Goal: Task Accomplishment & Management: Complete application form

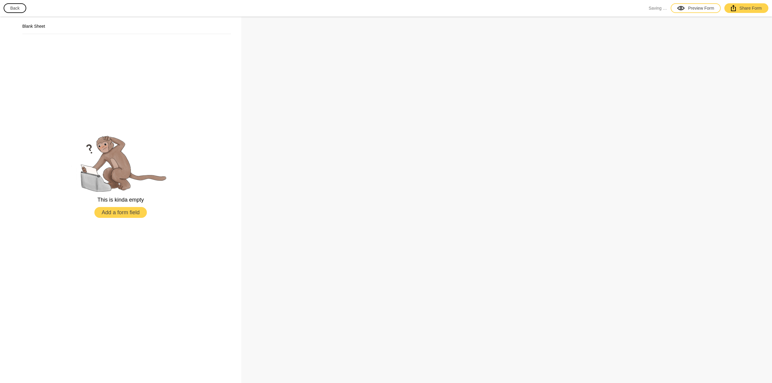
click at [130, 214] on button "Add a form field" at bounding box center [120, 212] width 52 height 11
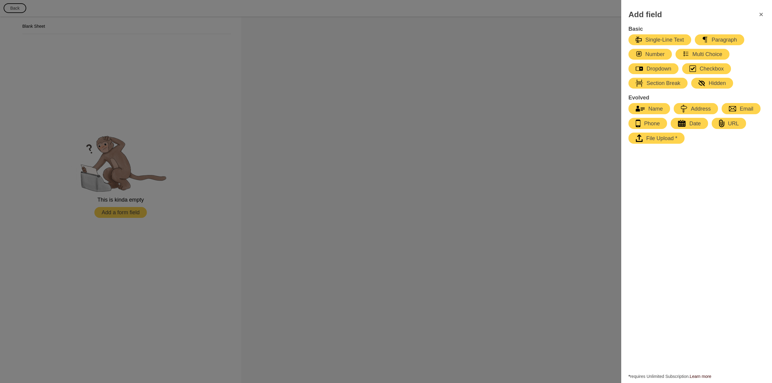
click at [655, 107] on div "Name" at bounding box center [648, 108] width 27 height 7
select select "large"
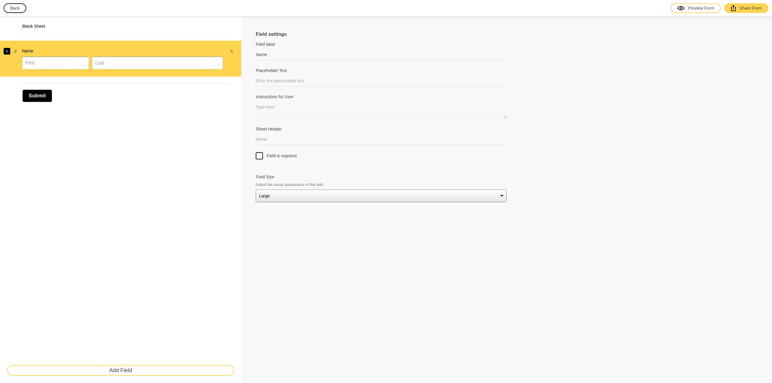
click at [9, 51] on button "button" at bounding box center [7, 51] width 7 height 7
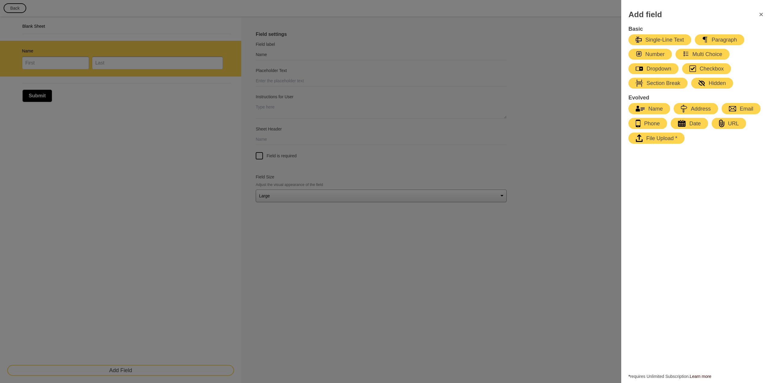
click at [733, 110] on icon "button" at bounding box center [731, 108] width 7 height 5
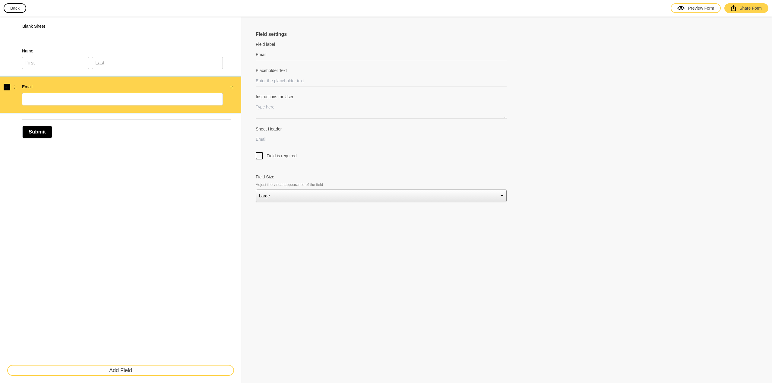
click at [7, 87] on icon "Add" at bounding box center [6, 87] width 3 height 3
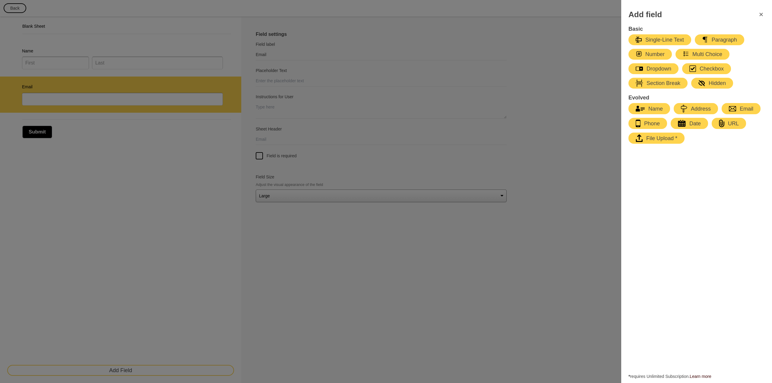
click at [667, 38] on div "Single-Line Text" at bounding box center [659, 39] width 48 height 7
type input "Name"
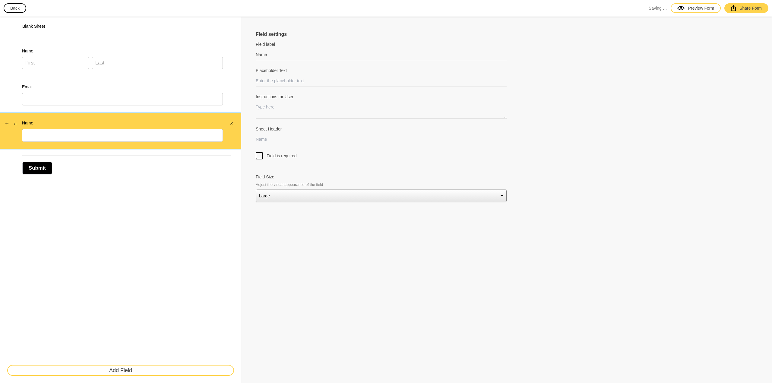
click at [30, 119] on div "Name" at bounding box center [120, 131] width 241 height 36
click at [31, 122] on label "Name" at bounding box center [122, 123] width 201 height 6
click at [18, 121] on button "button" at bounding box center [15, 123] width 7 height 7
drag, startPoint x: 17, startPoint y: 121, endPoint x: 29, endPoint y: 88, distance: 35.1
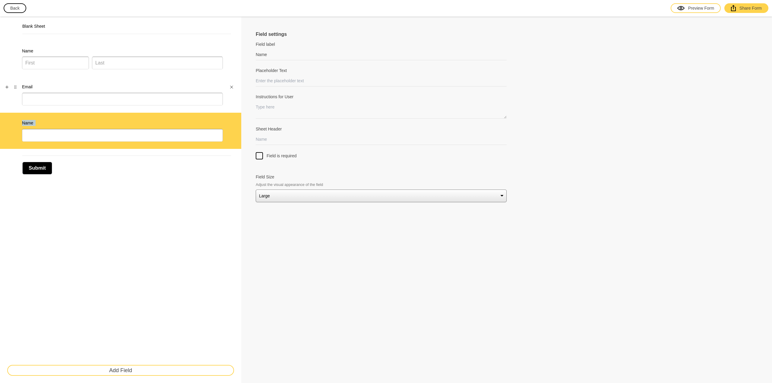
click at [29, 88] on div "Name Email Name" at bounding box center [120, 95] width 241 height 108
click at [17, 131] on div "Name" at bounding box center [120, 131] width 241 height 36
click at [232, 123] on icon "Close" at bounding box center [231, 123] width 3 height 3
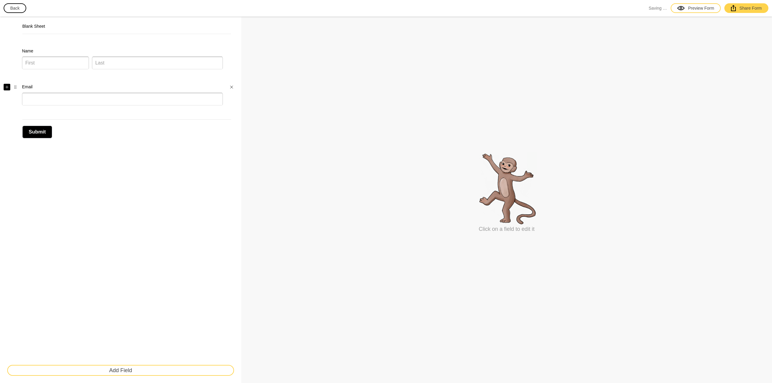
click at [10, 85] on button "button" at bounding box center [7, 87] width 7 height 7
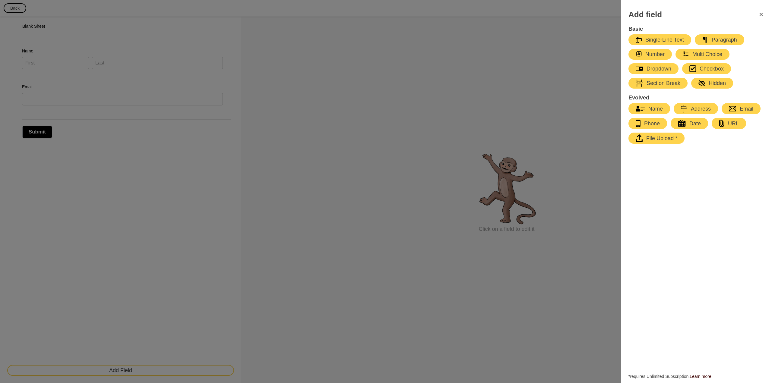
click at [669, 37] on div "Single-Line Text" at bounding box center [659, 39] width 48 height 7
select select "large"
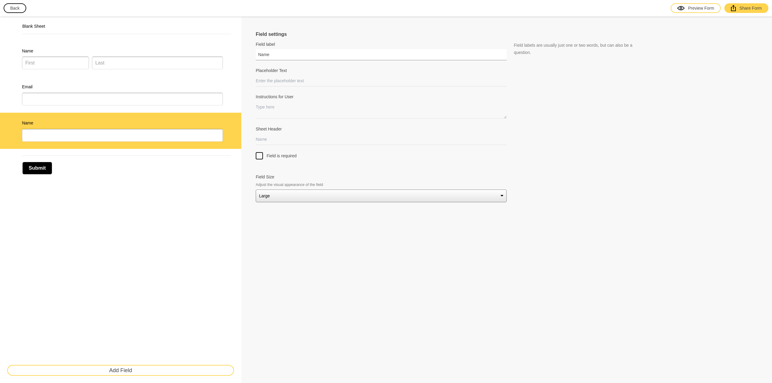
drag, startPoint x: 268, startPoint y: 54, endPoint x: 254, endPoint y: 56, distance: 13.7
click at [254, 56] on div "Field settings Field label Name Field labels are usually just one or two words,…" at bounding box center [506, 200] width 530 height 367
type input "Vehicle"
click at [280, 82] on input "Placeholder Text" at bounding box center [381, 80] width 251 height 11
type input "d"
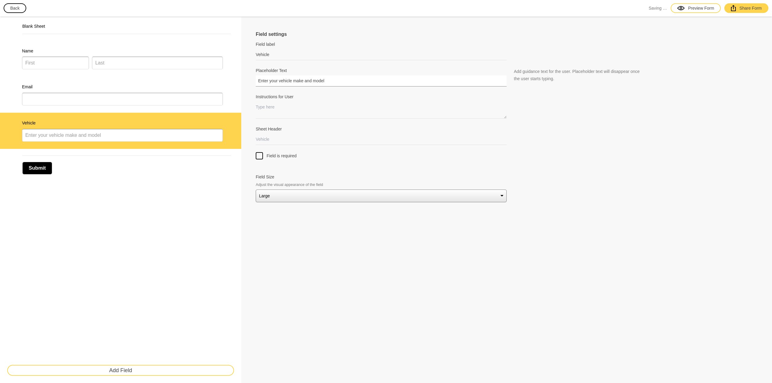
type input "Enter your vehicle make and model"
click at [270, 113] on textarea "Instructions for User" at bounding box center [381, 110] width 251 height 17
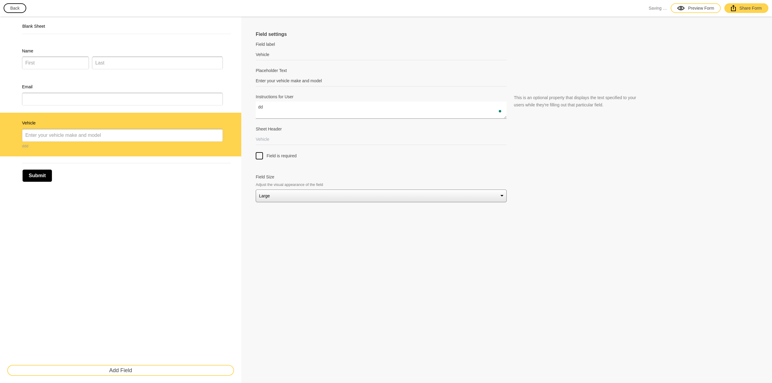
type textarea "d"
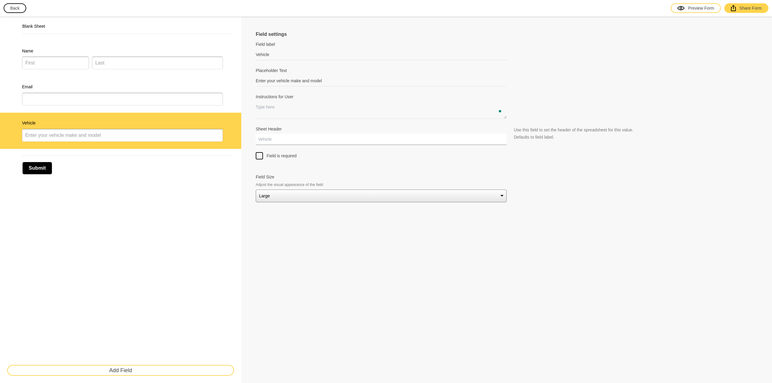
click at [276, 138] on input "Sheet Header" at bounding box center [381, 139] width 251 height 11
click at [262, 157] on div at bounding box center [259, 155] width 7 height 7
click at [259, 152] on input "Field is required" at bounding box center [259, 152] width 0 height 0
click at [183, 84] on label "Email" at bounding box center [122, 87] width 201 height 6
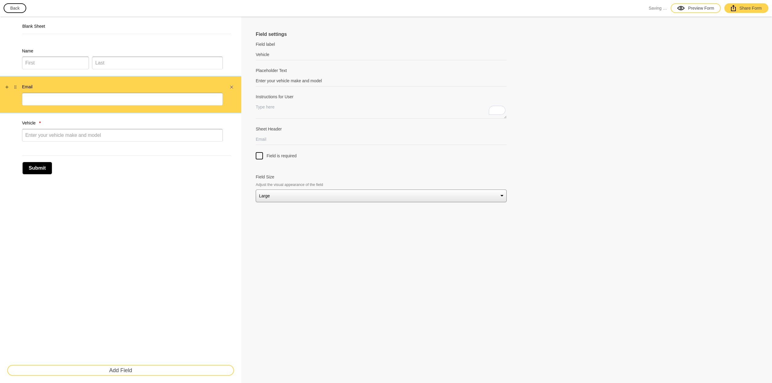
type input "Email"
click at [258, 156] on div at bounding box center [259, 155] width 7 height 7
click at [259, 152] on input "Field is required" at bounding box center [259, 152] width 0 height 0
click at [194, 55] on div "Name" at bounding box center [122, 59] width 201 height 22
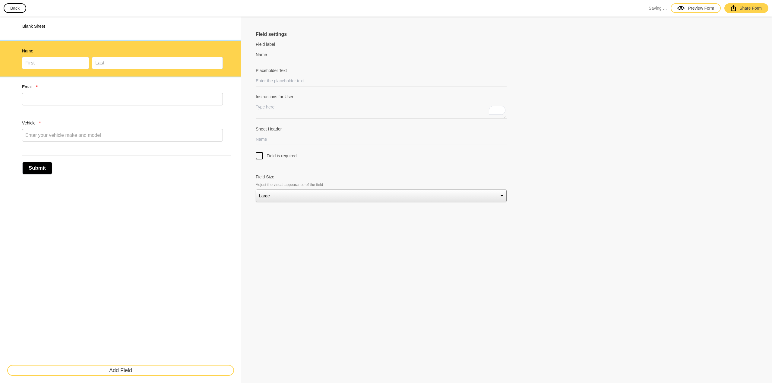
click at [258, 159] on div at bounding box center [259, 155] width 7 height 7
click at [259, 152] on input "Field is required" at bounding box center [259, 152] width 0 height 0
click at [258, 159] on div at bounding box center [259, 155] width 7 height 7
click at [259, 152] on input "Field is required" at bounding box center [259, 152] width 0 height 0
click at [8, 121] on icon "Add" at bounding box center [7, 123] width 4 height 4
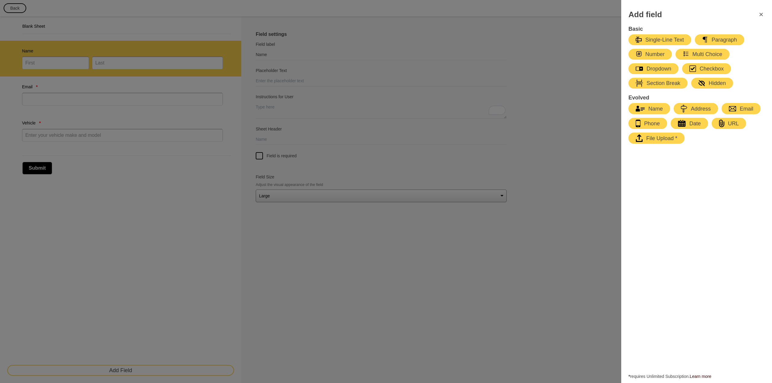
click at [719, 39] on div "Paragraph" at bounding box center [719, 39] width 35 height 7
type input "Paragraph"
select select "large"
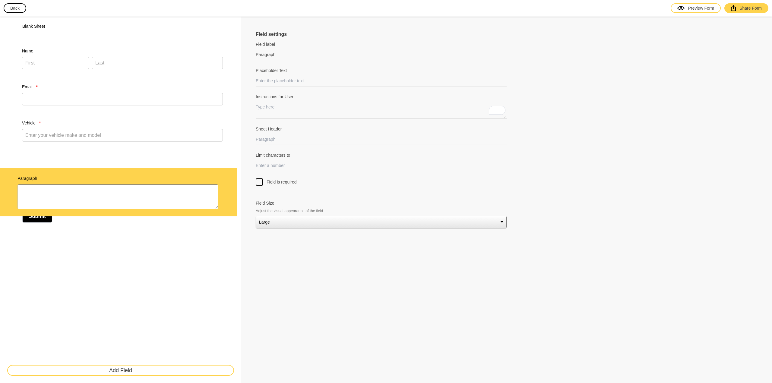
drag, startPoint x: 14, startPoint y: 87, endPoint x: 14, endPoint y: 174, distance: 87.1
click at [12, 177] on div "Name Paragraph Email * Vehicle *" at bounding box center [120, 119] width 241 height 156
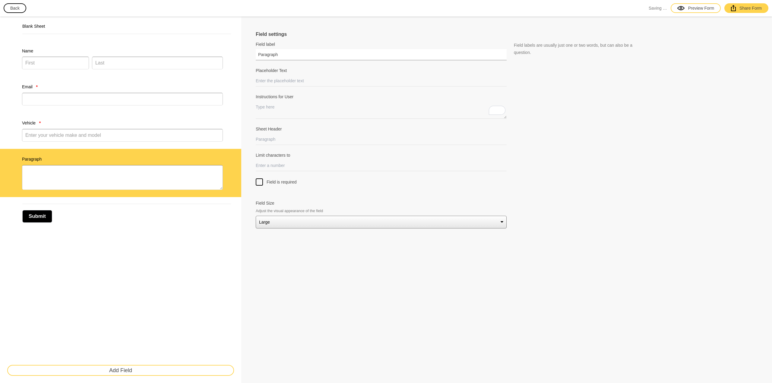
drag, startPoint x: 278, startPoint y: 59, endPoint x: 247, endPoint y: 55, distance: 31.6
click at [247, 55] on div "Field settings Field label Paragraph Field labels are usually just one or two w…" at bounding box center [506, 200] width 530 height 367
type input "Vehicle Description"
click at [314, 77] on input "Placeholder Text" at bounding box center [381, 80] width 251 height 11
type input "Enter the details about your vehicle, any mods etc."
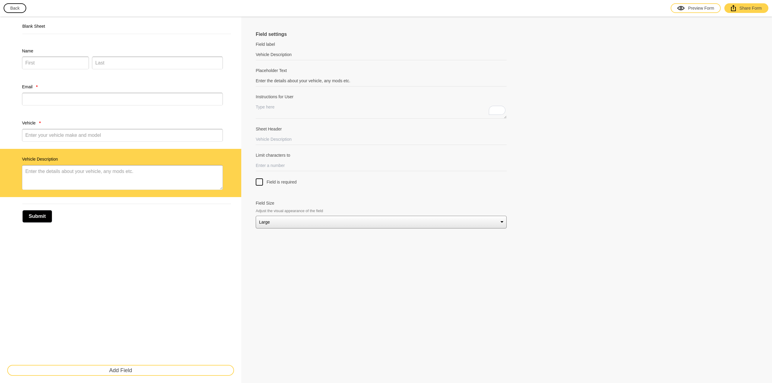
click at [262, 183] on div at bounding box center [259, 181] width 7 height 7
click at [259, 178] on input "Field is required" at bounding box center [259, 178] width 0 height 0
click at [276, 141] on input "Sheet Header" at bounding box center [381, 139] width 251 height 11
type input "d"
type input "H"
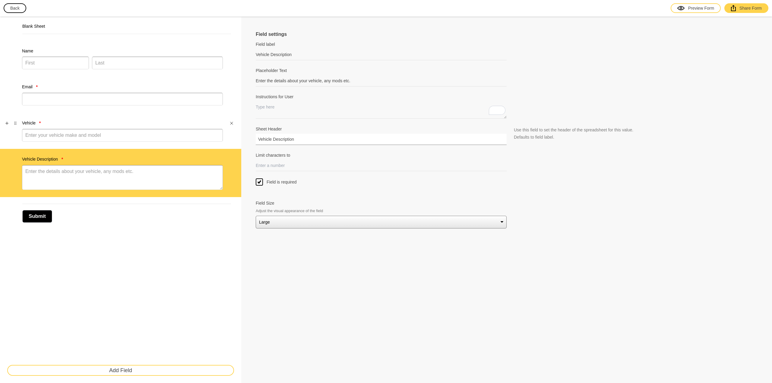
type input "Vehicle Description"
click at [146, 123] on label "Vehicle *" at bounding box center [122, 123] width 201 height 6
type input "Vehicle"
type input "Enter your vehicle make and model"
select select "large"
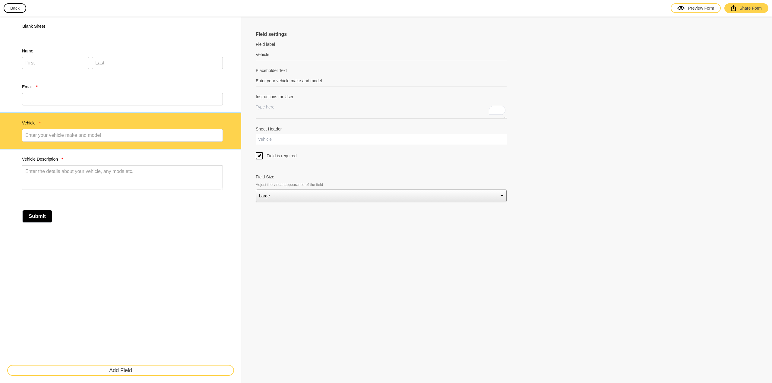
click at [272, 140] on input "Sheet Header" at bounding box center [381, 139] width 251 height 11
type input "Vehicle"
click at [176, 87] on label "Email *" at bounding box center [122, 87] width 201 height 6
type input "Email"
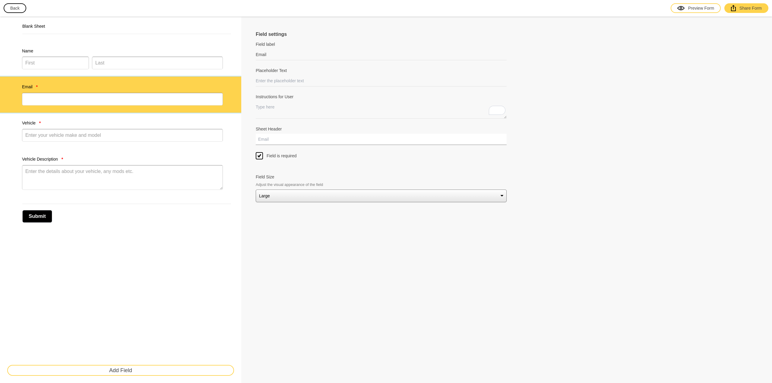
click at [292, 138] on input "Sheet Header" at bounding box center [381, 139] width 251 height 11
type input "Email"
click at [153, 52] on label "Name" at bounding box center [122, 51] width 201 height 6
type input "Name"
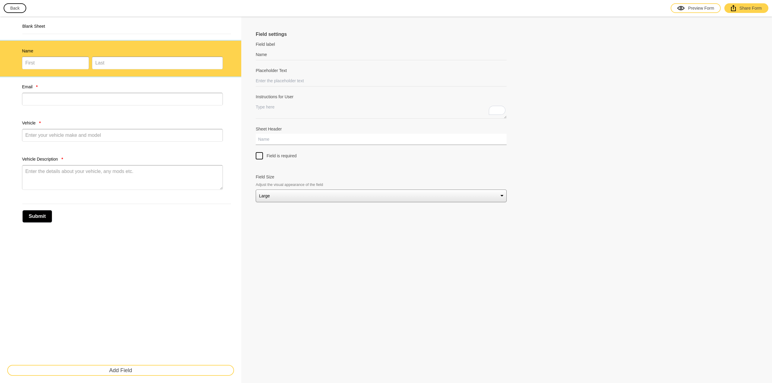
click at [275, 134] on input "Sheet Header" at bounding box center [381, 139] width 251 height 11
type input "Name"
drag, startPoint x: 61, startPoint y: 11, endPoint x: 51, endPoint y: 22, distance: 15.4
click at [56, 16] on div "Back Saving … Preview Form Share Form" at bounding box center [386, 8] width 772 height 17
click at [51, 22] on div "Blank Sheet" at bounding box center [120, 28] width 227 height 17
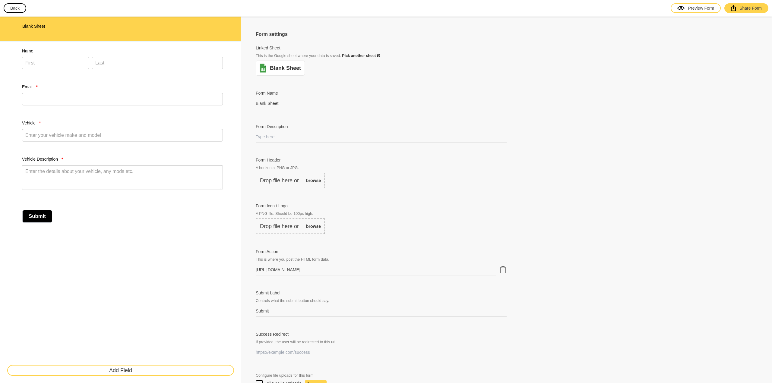
click at [46, 25] on h2 "Blank Sheet" at bounding box center [126, 26] width 209 height 6
drag, startPoint x: 281, startPoint y: 102, endPoint x: 244, endPoint y: 105, distance: 36.8
click at [244, 105] on div "Form settings Linked Sheet This is the Google sheet where your data is saved. P…" at bounding box center [506, 269] width 530 height 505
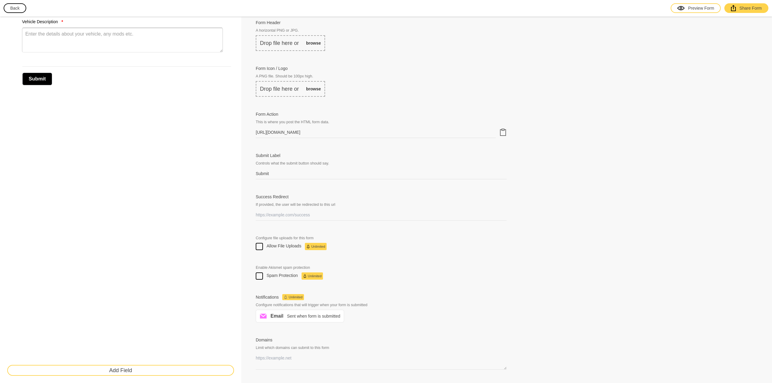
scroll to position [139, 0]
type input "AutoFest Aberddeen"
click at [257, 244] on div at bounding box center [259, 245] width 7 height 7
click at [259, 242] on input "Allow File Uploads Unlimited" at bounding box center [259, 242] width 0 height 0
